Goal: Task Accomplishment & Management: Complete application form

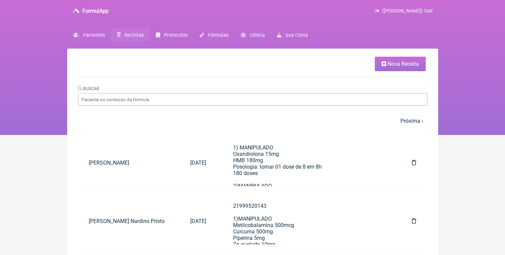
click at [415, 58] on link "Nova Receita" at bounding box center [400, 64] width 51 height 15
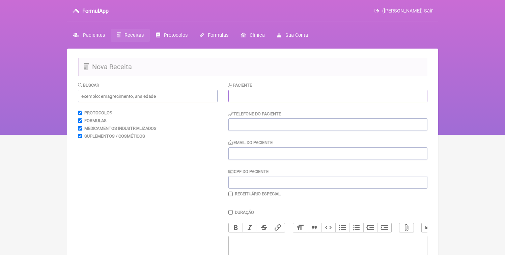
click at [249, 90] on input "text" at bounding box center [328, 96] width 199 height 12
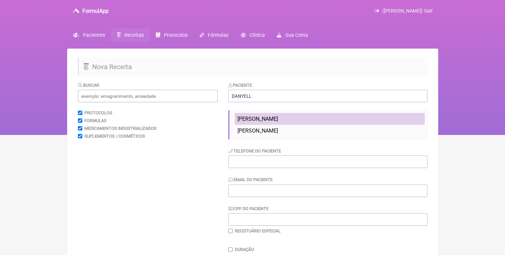
click at [303, 123] on li "[PERSON_NAME]" at bounding box center [330, 119] width 190 height 12
type input "[PERSON_NAME]"
type input "21964122588"
type input "[EMAIL_ADDRESS][DOMAIN_NAME]"
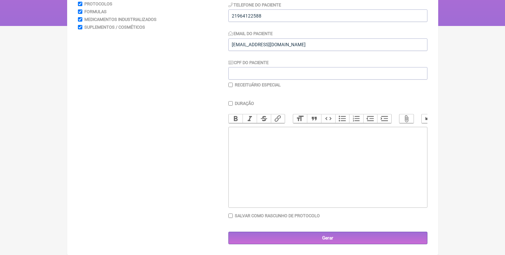
scroll to position [68, 0]
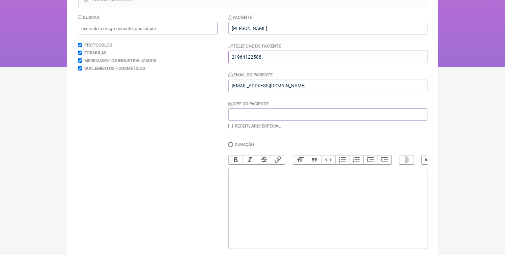
drag, startPoint x: 252, startPoint y: 57, endPoint x: 276, endPoint y: 58, distance: 23.6
click at [276, 58] on input "21964122588" at bounding box center [328, 57] width 199 height 12
drag, startPoint x: 251, startPoint y: 57, endPoint x: 280, endPoint y: 61, distance: 28.6
click at [280, 61] on input "21964122588" at bounding box center [328, 57] width 199 height 12
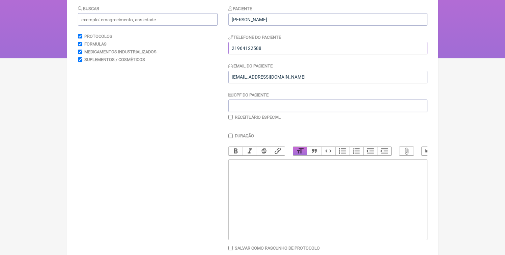
scroll to position [73, 0]
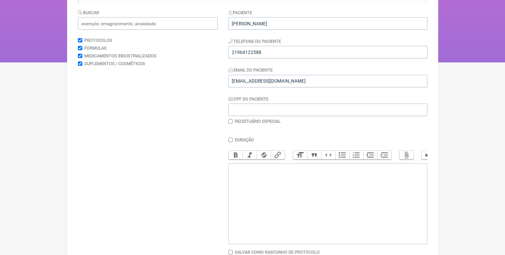
click at [290, 210] on trix-editor at bounding box center [328, 203] width 199 height 81
paste trix-editor "<div><br>21964122588<br>1) MANIPULADO<br>5HTP 50mg<br>L-Fenilalanina 250mg<br>G…"
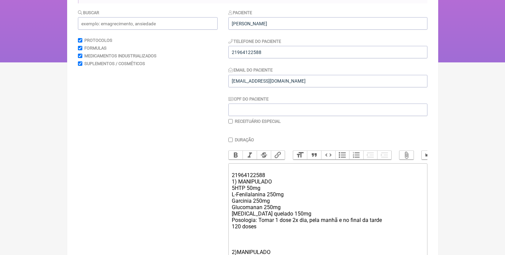
scroll to position [281, 0]
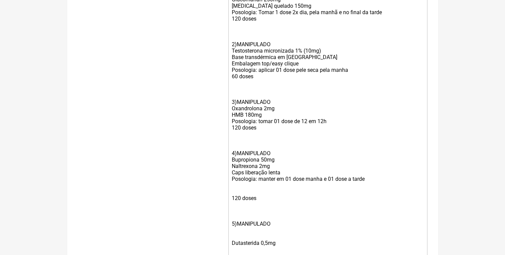
click at [264, 227] on div "5)MANIPULADO" at bounding box center [328, 223] width 192 height 19
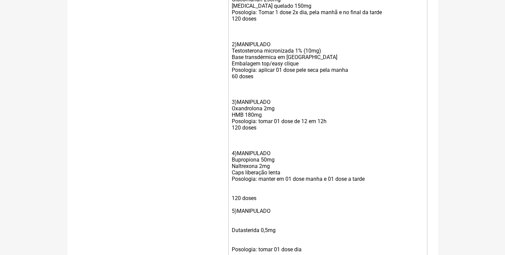
click at [242, 199] on div "120 doses" at bounding box center [328, 198] width 192 height 19
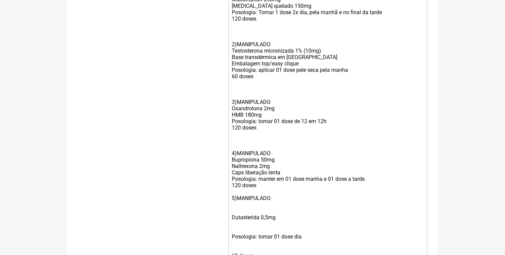
click at [241, 220] on div "Dutasterida 0,5mg" at bounding box center [328, 217] width 192 height 19
click at [243, 227] on div "Posologia: tomar 01 dose dia" at bounding box center [328, 223] width 192 height 19
click at [240, 232] on div "60 doses" at bounding box center [328, 230] width 192 height 19
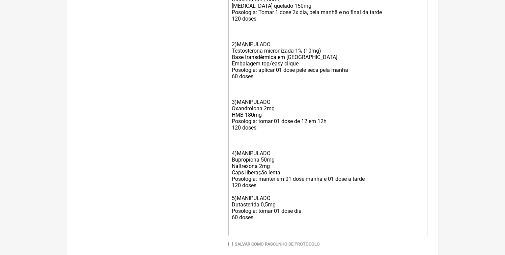
click at [267, 227] on div "60 doses" at bounding box center [328, 220] width 192 height 13
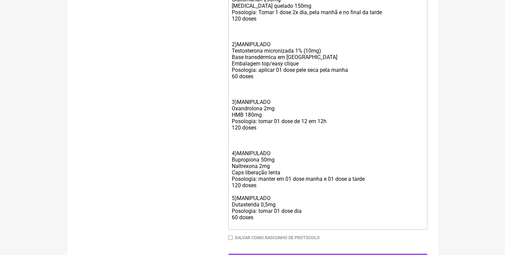
scroll to position [218, 0]
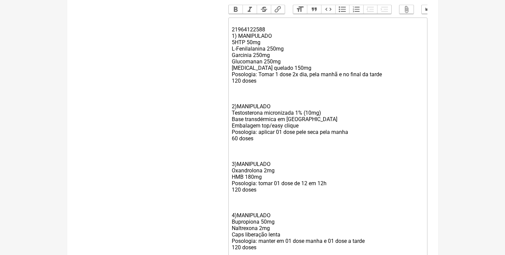
click at [245, 212] on div "4)MANIPULADO Bupropiona 50mg Naltrexona 2mg Caps liberação lenta Posologia: man…" at bounding box center [328, 222] width 192 height 45
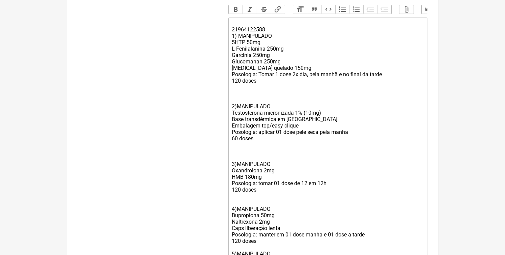
click at [246, 148] on div "2)MANIPULADO [MEDICAL_DATA] micronizada 1% (10mg) Base transdérmica em Pentrava…" at bounding box center [328, 119] width 192 height 58
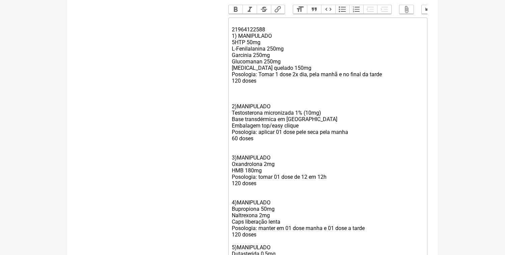
click at [243, 107] on div "2)MANIPULADO [MEDICAL_DATA] micronizada 1% (10mg) Base transdérmica em Pentrava…" at bounding box center [328, 115] width 192 height 51
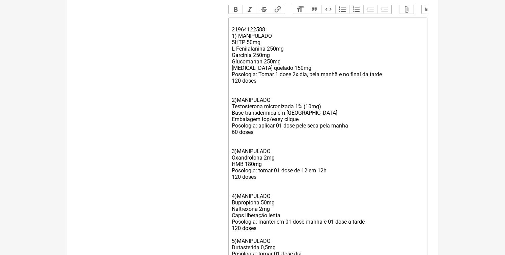
click at [232, 39] on trix-editor "21964122588 1) MANIPULADO 5HTP 50mg L-Fenilalanina 250mg Garcinia 250mg Glucoma…" at bounding box center [328, 145] width 199 height 255
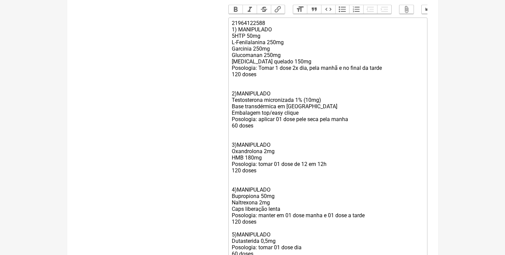
click at [248, 95] on div "2)MANIPULADO [MEDICAL_DATA] micronizada 1% (10mg) Base transdérmica em Pentrava…" at bounding box center [328, 106] width 192 height 45
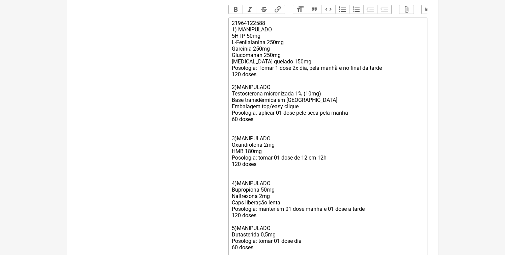
click at [244, 136] on div "3)MANIPULADO Oxandrolona 2mg HMB 180mg Posologia: tomar 01 dose de 12 em 12h 12…" at bounding box center [328, 148] width 192 height 51
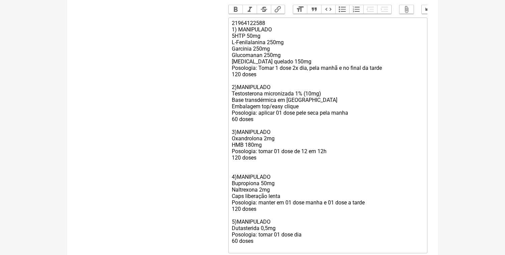
click at [241, 181] on div "4)MANIPULADO Bupropiona 50mg Naltrexona 2mg Caps liberação lenta Posologia: man…" at bounding box center [328, 186] width 192 height 38
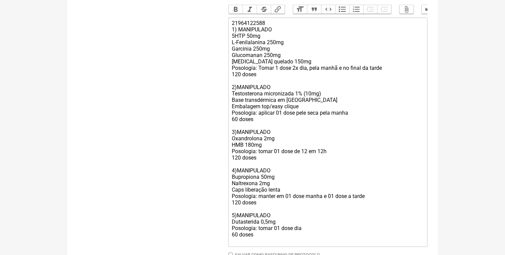
click at [244, 219] on div "5)MANIPULADO" at bounding box center [328, 215] width 192 height 6
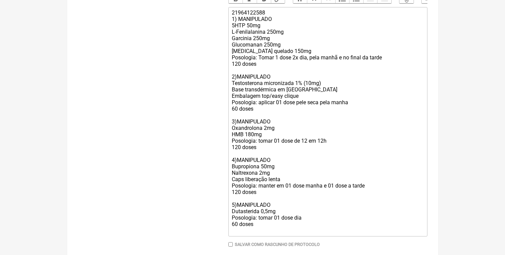
scroll to position [265, 0]
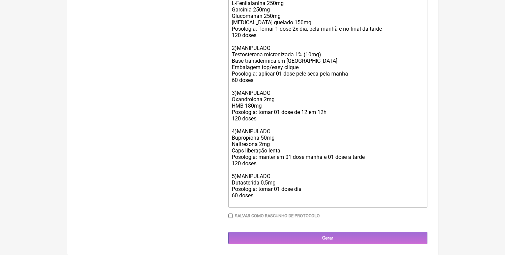
click at [252, 205] on trix-editor "21964122588 1) MANIPULADO 5HTP 50mg L-Fenilalanina 250mg Garcinia 250mg Glucoma…" at bounding box center [328, 93] width 199 height 230
type trix-editor "<div>21964122588<br>1) MANIPULADO<br>5HTP 50mg<br>L-Fenilalanina 250mg<br>Garci…"
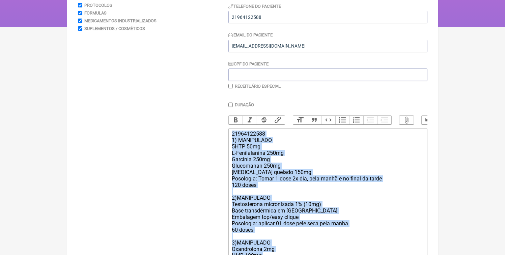
scroll to position [258, 0]
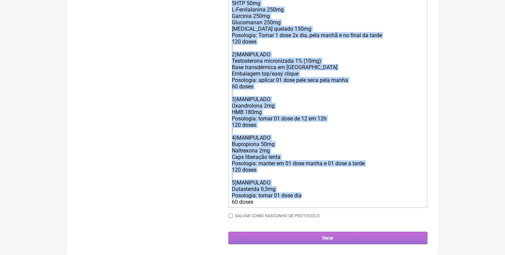
click at [308, 239] on input "Gerar" at bounding box center [328, 238] width 199 height 12
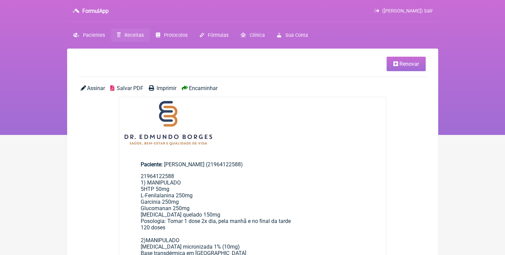
click at [143, 90] on span "Salvar PDF" at bounding box center [130, 88] width 27 height 6
click at [133, 34] on span "Receitas" at bounding box center [134, 35] width 19 height 6
